Goal: Transaction & Acquisition: Purchase product/service

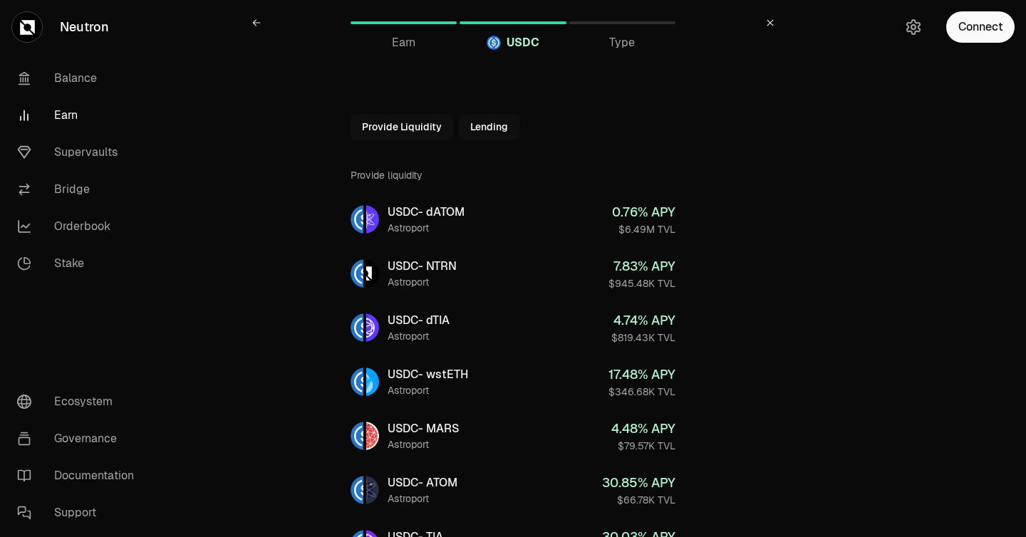
click at [616, 43] on span "Type" at bounding box center [622, 42] width 26 height 17
click at [66, 70] on link "Balance" at bounding box center [80, 78] width 148 height 37
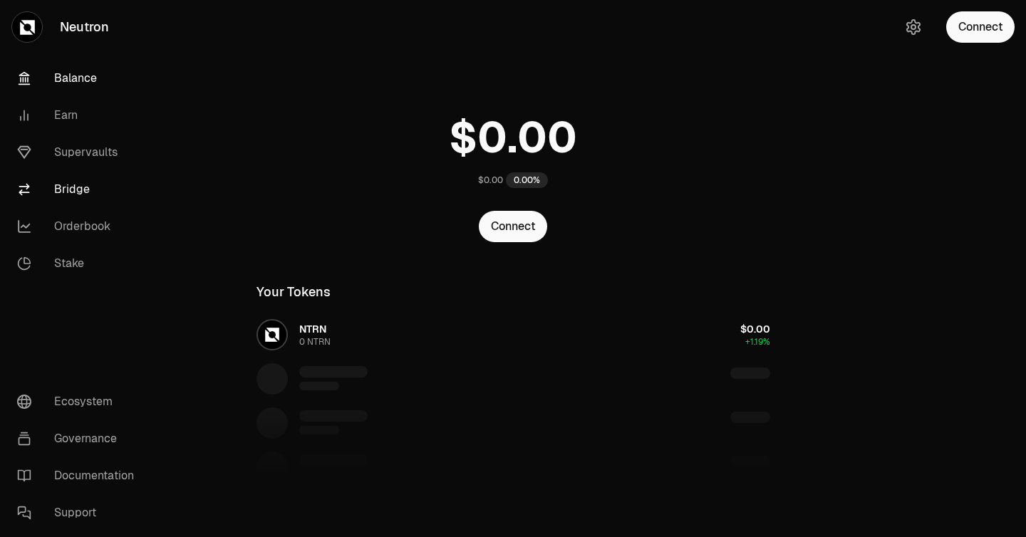
click at [63, 192] on link "Bridge" at bounding box center [80, 189] width 148 height 37
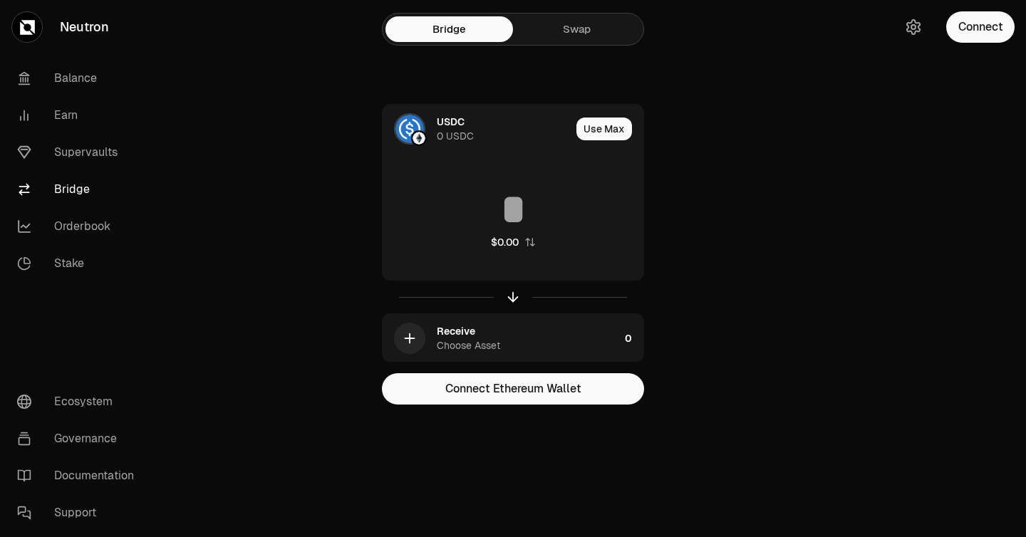
click at [555, 38] on link "Swap" at bounding box center [577, 29] width 128 height 26
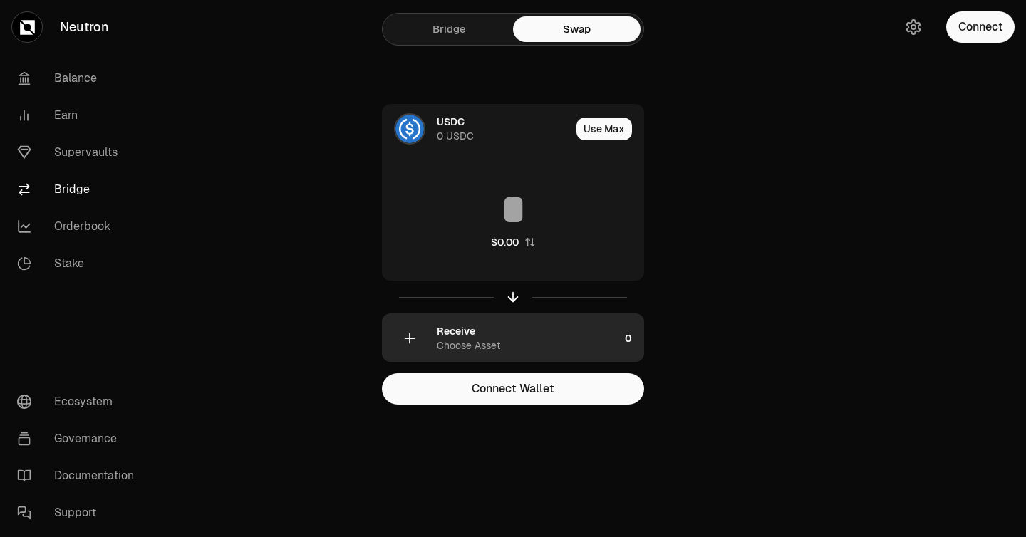
click at [507, 337] on div "Receive Choose Asset" at bounding box center [528, 338] width 182 height 29
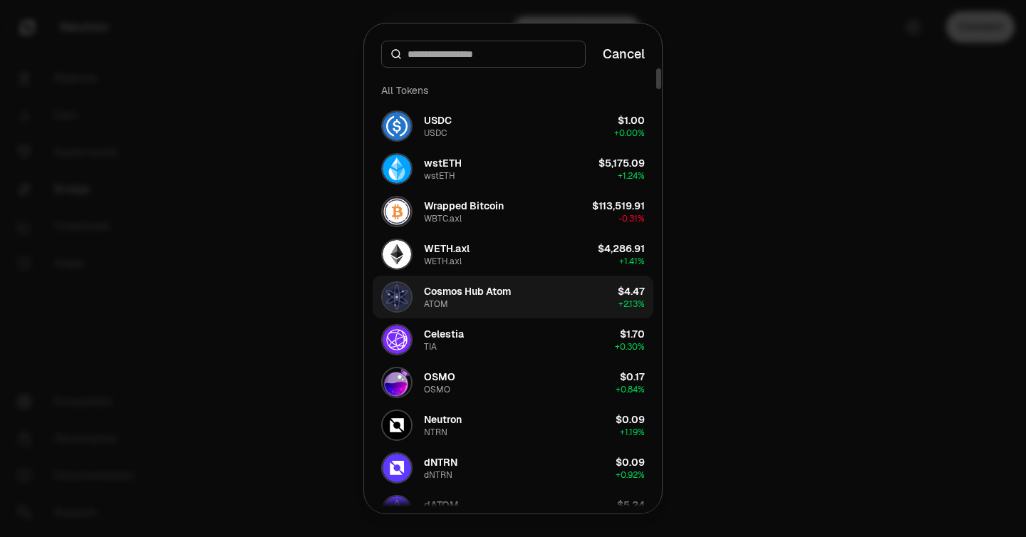
click at [474, 287] on div "Cosmos Hub Atom" at bounding box center [467, 291] width 87 height 14
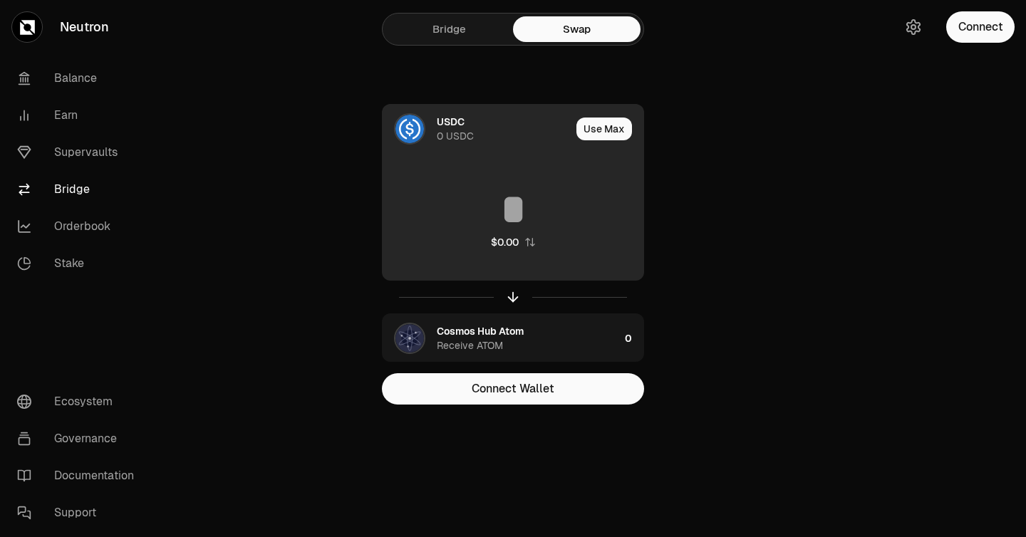
click at [483, 130] on div "USDC 0 USDC" at bounding box center [504, 129] width 134 height 29
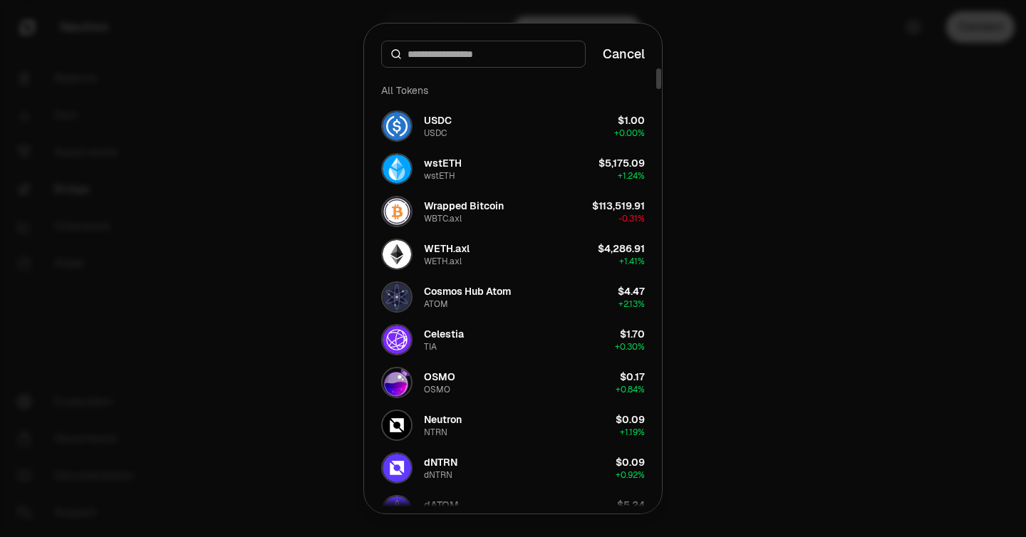
click at [758, 115] on div at bounding box center [513, 268] width 1026 height 537
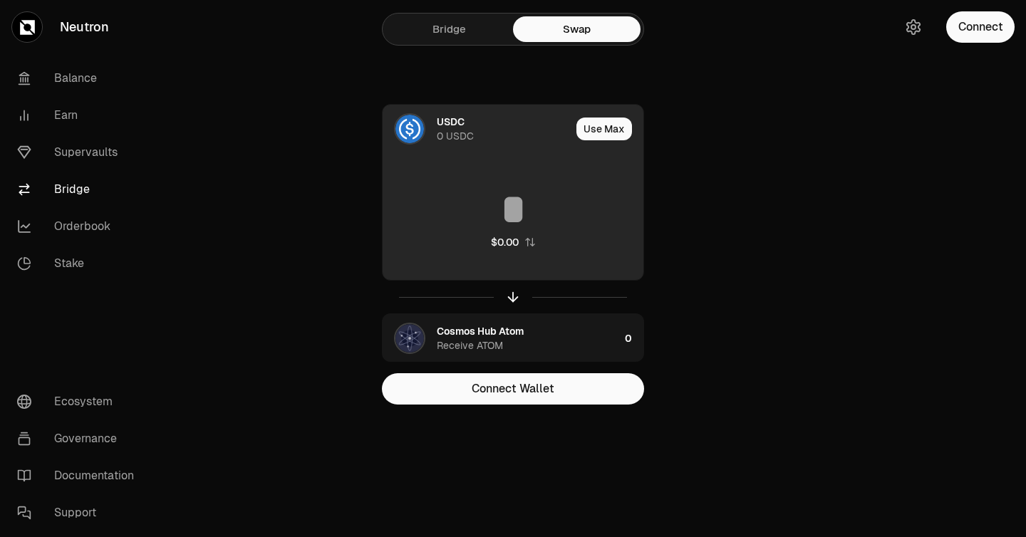
click at [493, 221] on input at bounding box center [513, 209] width 261 height 43
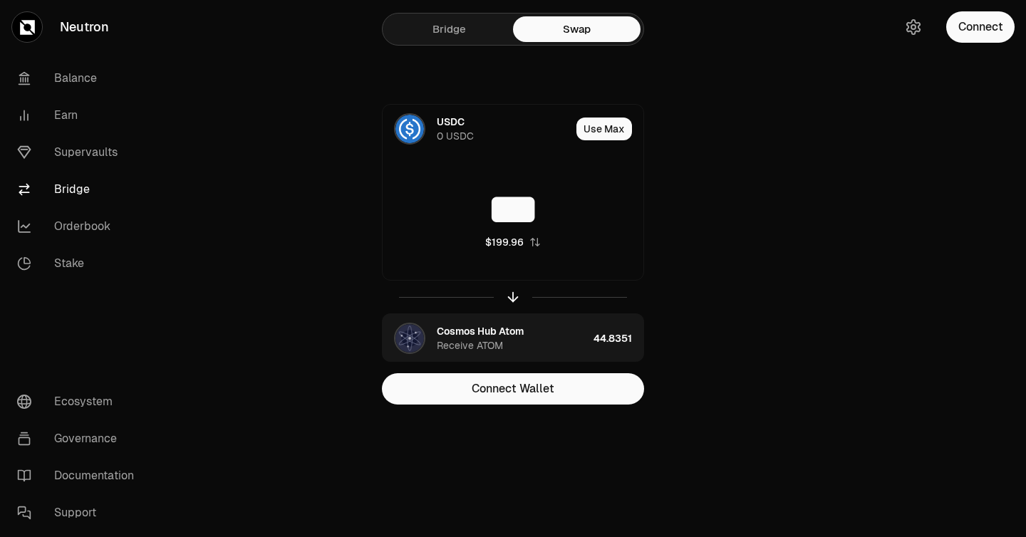
type input "***"
